Goal: Transaction & Acquisition: Purchase product/service

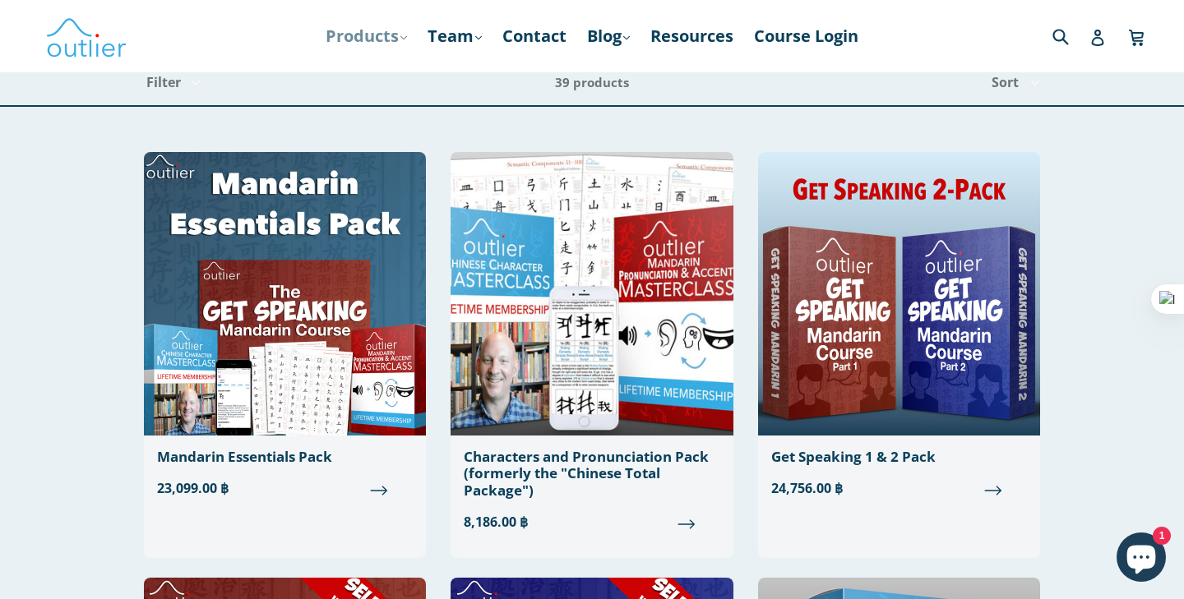
click at [384, 24] on link "Products .cls-1{fill:#231f20} expand" at bounding box center [366, 36] width 98 height 30
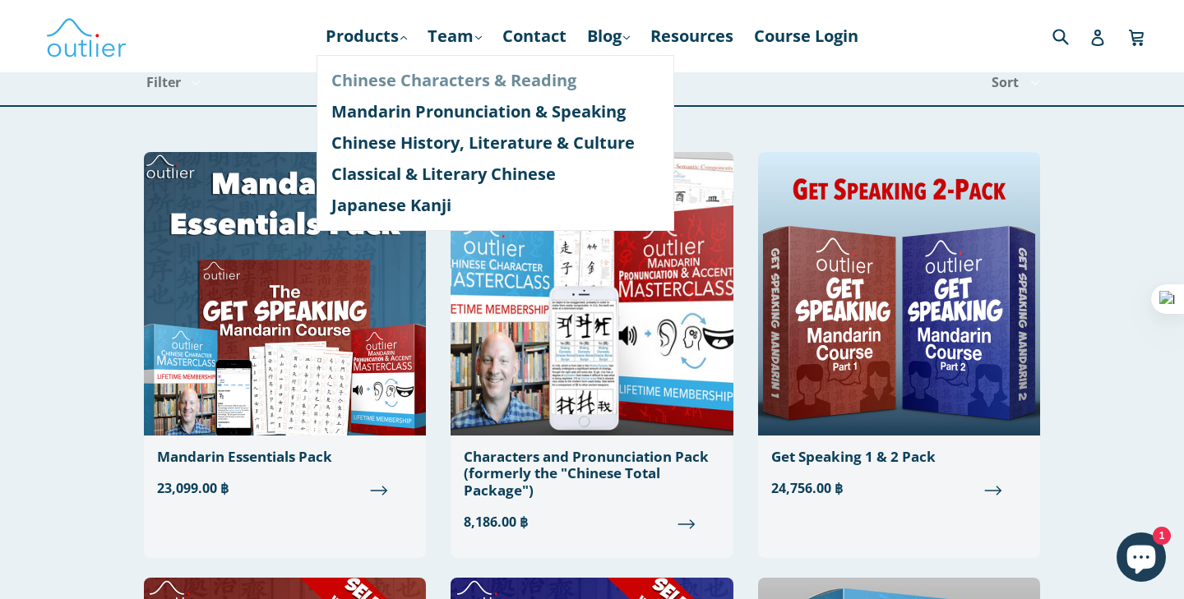
click at [406, 72] on link "Chinese Characters & Reading" at bounding box center [495, 80] width 328 height 31
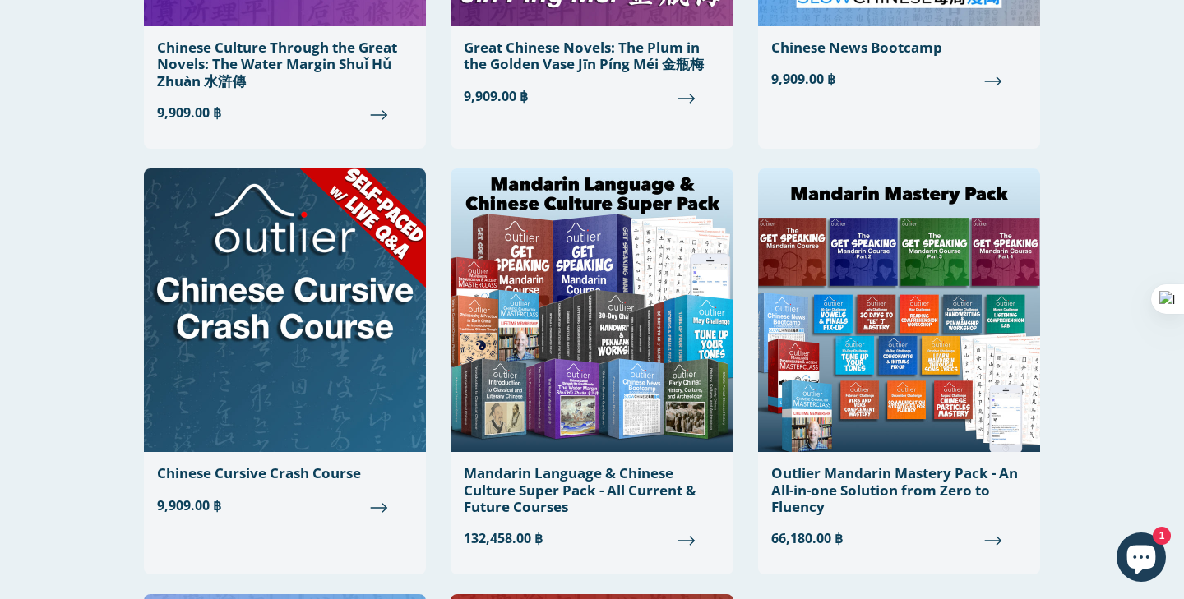
scroll to position [1782, 0]
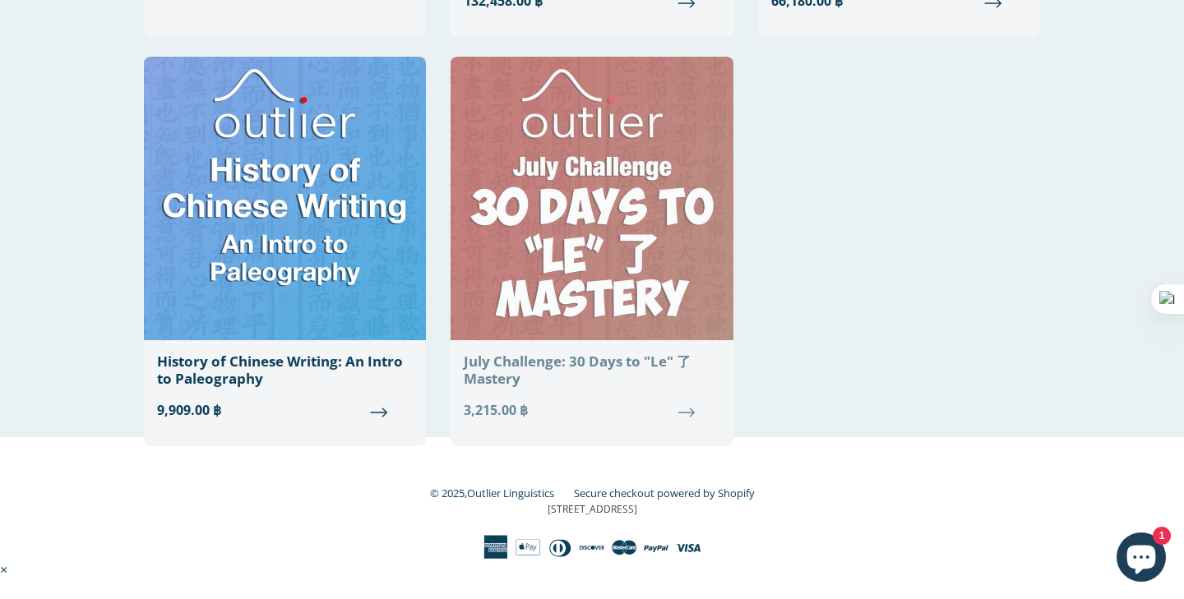
click at [618, 243] on img at bounding box center [592, 199] width 282 height 284
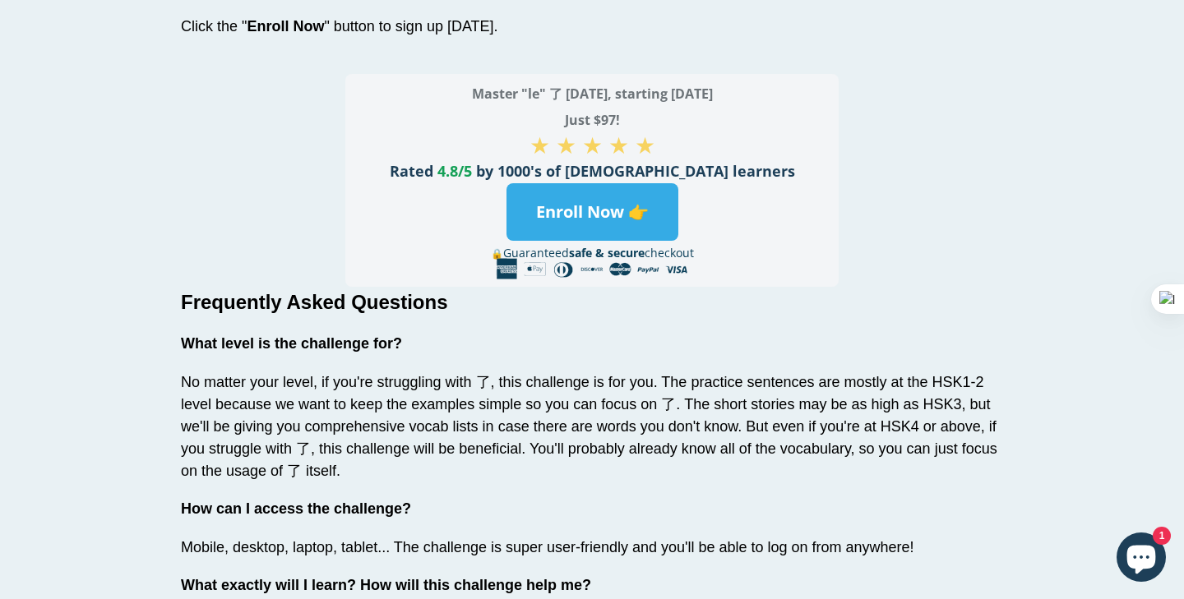
scroll to position [4995, 0]
